Goal: Navigation & Orientation: Find specific page/section

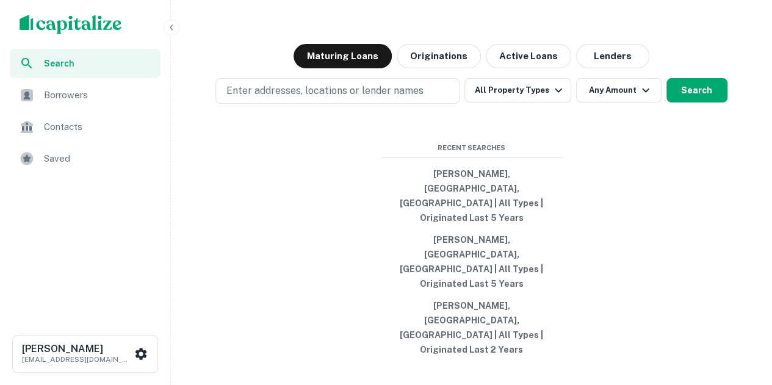
click at [95, 172] on div "Saved" at bounding box center [85, 158] width 151 height 29
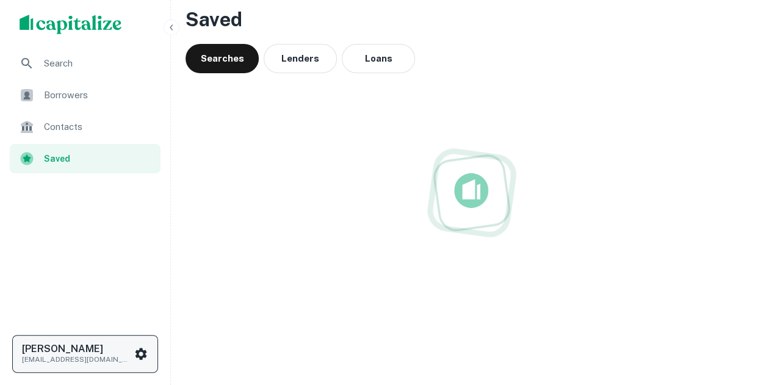
scroll to position [38, 0]
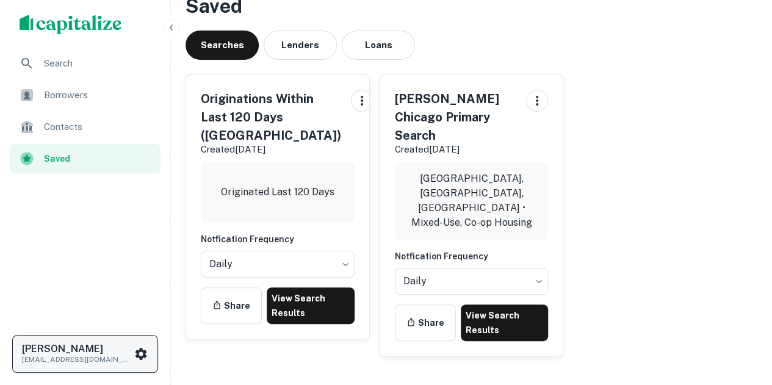
click at [142, 365] on div "Roman Devdyuk roman.devdyuk@marcusmillichap.com" at bounding box center [85, 354] width 126 height 22
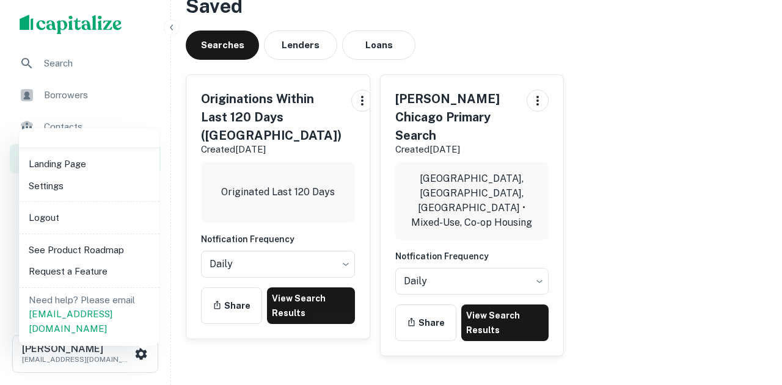
click at [283, 353] on div at bounding box center [391, 192] width 782 height 385
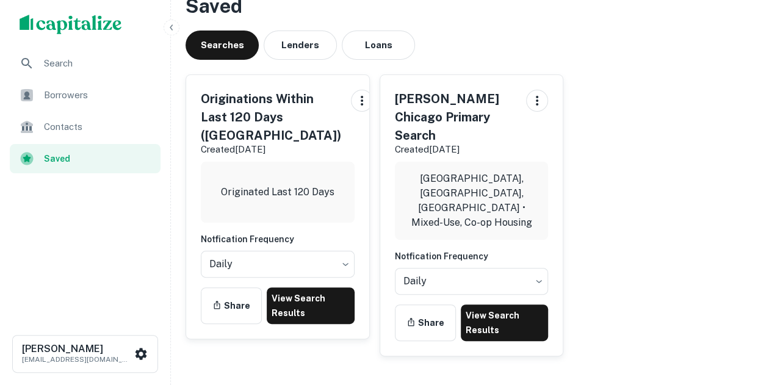
click at [89, 110] on ul "Search Borrowers Contacts Saved" at bounding box center [85, 112] width 170 height 127
click at [99, 105] on div "Borrowers" at bounding box center [85, 95] width 151 height 29
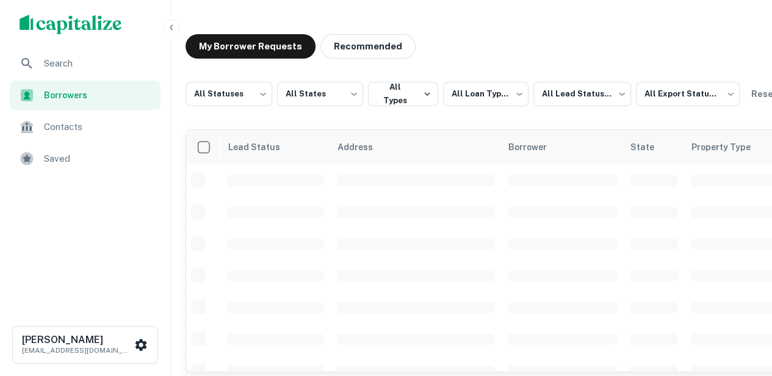
scroll to position [61, 0]
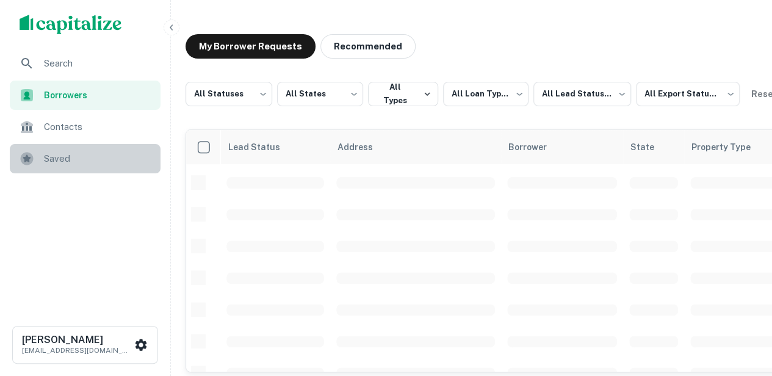
click at [109, 150] on div "Saved" at bounding box center [85, 158] width 151 height 29
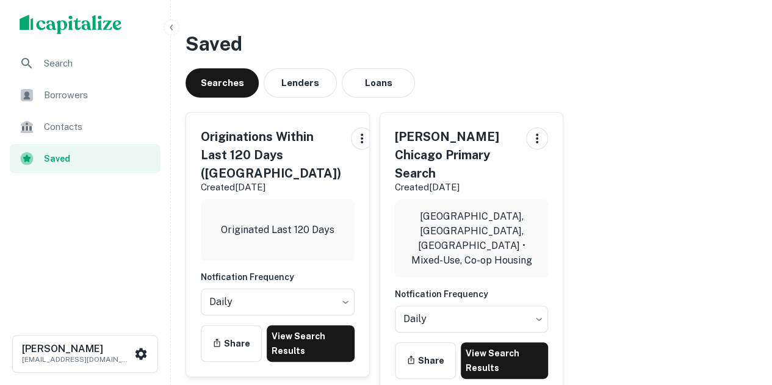
scroll to position [61, 0]
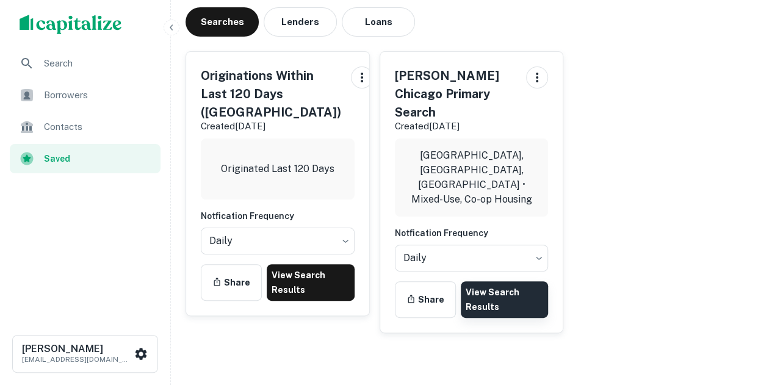
click at [490, 281] on link "View Search Results" at bounding box center [505, 299] width 88 height 37
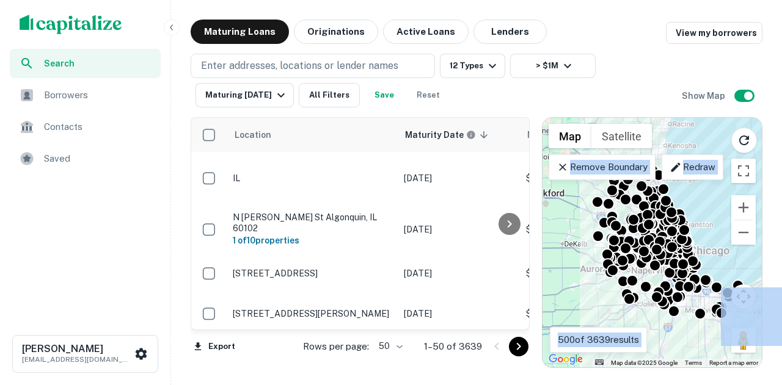
drag, startPoint x: 627, startPoint y: 307, endPoint x: 669, endPoint y: 347, distance: 58.3
click at [669, 347] on div "To activate drag with keyboard, press Alt + Enter. Once in keyboard drag state,…" at bounding box center [651, 243] width 219 height 250
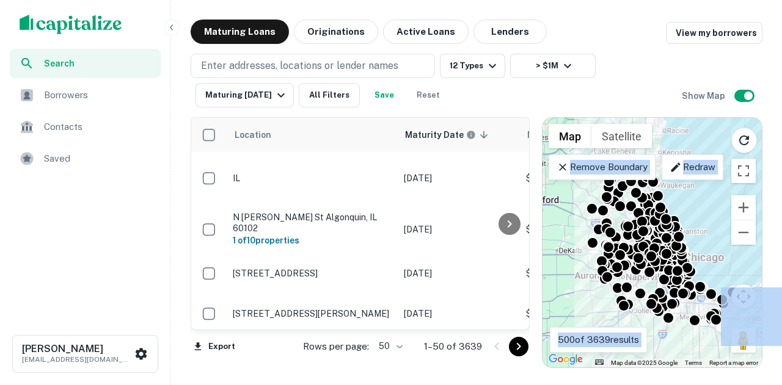
drag, startPoint x: 586, startPoint y: 229, endPoint x: 581, endPoint y: 256, distance: 27.4
click at [581, 256] on div "To activate drag with keyboard, press Alt + Enter. Once in keyboard drag state,…" at bounding box center [651, 243] width 219 height 250
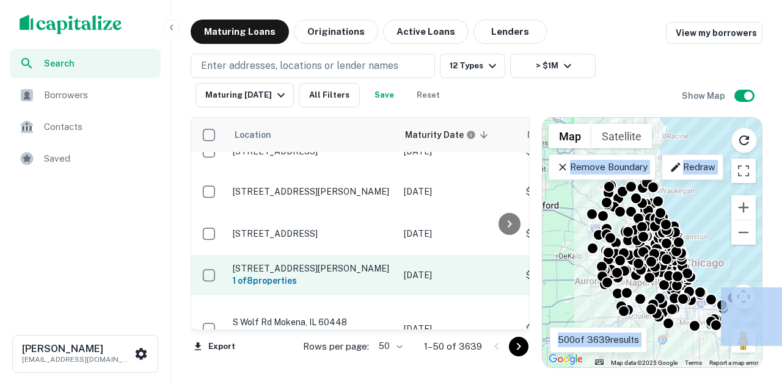
scroll to position [305, 0]
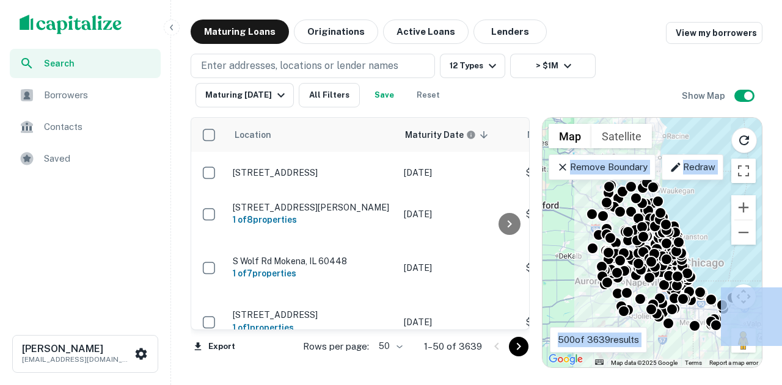
click at [117, 123] on span "Contacts" at bounding box center [98, 127] width 109 height 15
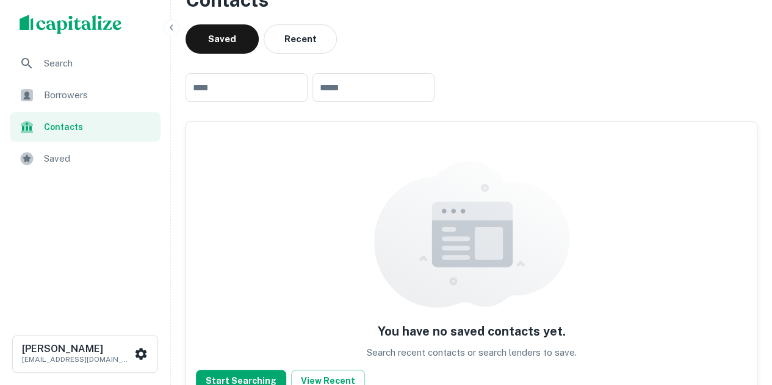
scroll to position [61, 0]
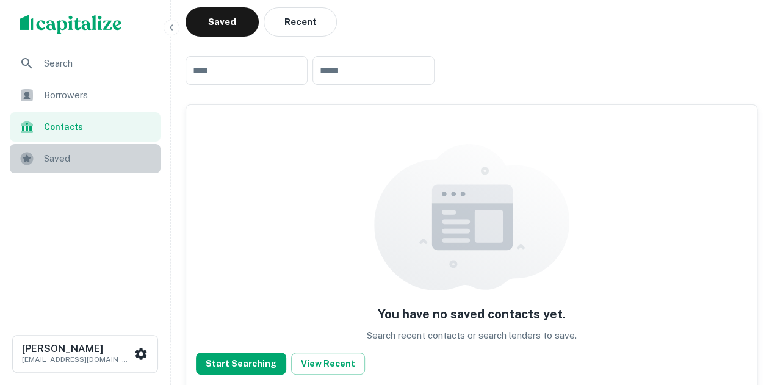
click at [81, 149] on div "Saved" at bounding box center [85, 158] width 151 height 29
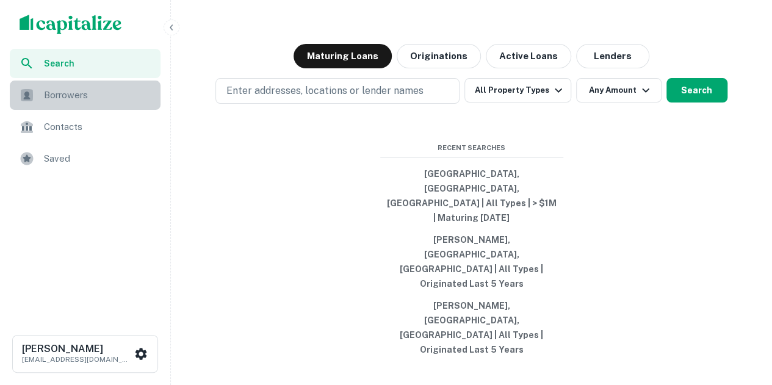
click at [107, 81] on div "Borrowers" at bounding box center [85, 95] width 151 height 29
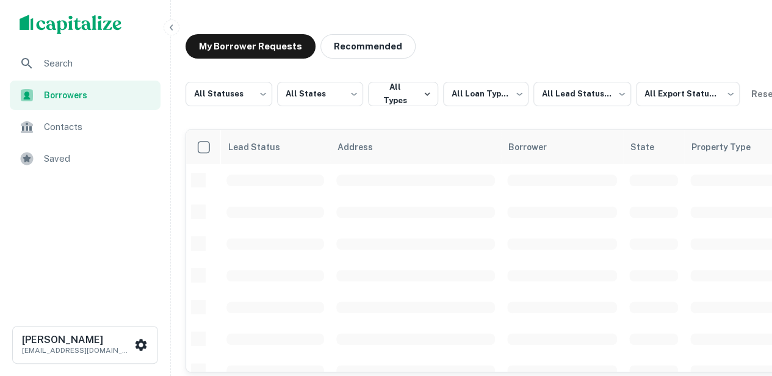
click at [85, 134] on div "Contacts" at bounding box center [85, 126] width 151 height 29
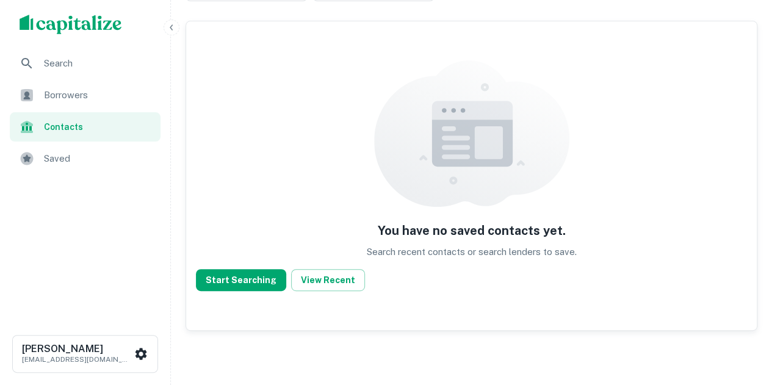
scroll to position [167, 0]
